Goal: Task Accomplishment & Management: Manage account settings

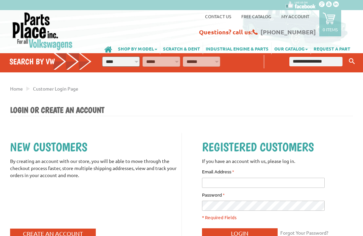
scroll to position [24, 0]
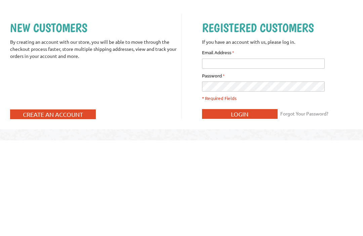
click at [223, 154] on input "* Email Address" at bounding box center [263, 159] width 123 height 10
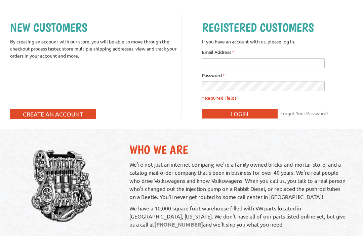
scroll to position [119, 0]
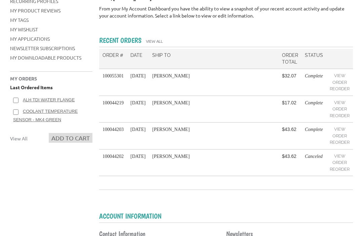
scroll to position [129, 0]
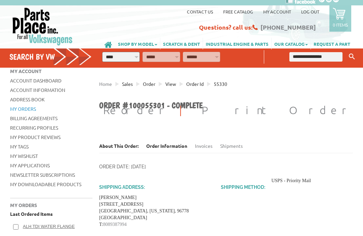
scroll to position [5, 0]
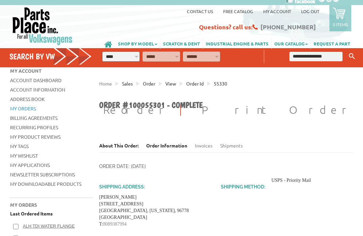
click at [332, 116] on link "Print Order" at bounding box center [277, 110] width 151 height 13
